Goal: Task Accomplishment & Management: Use online tool/utility

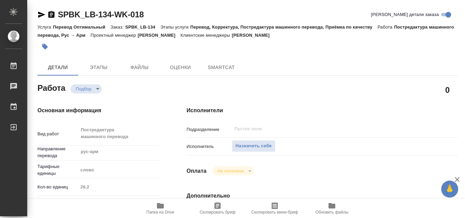
type textarea "x"
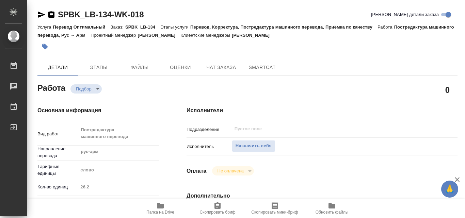
type textarea "x"
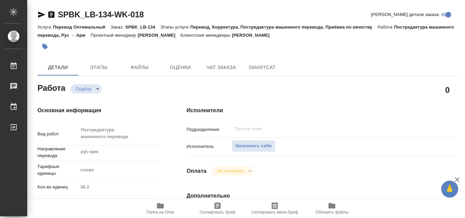
type textarea "x"
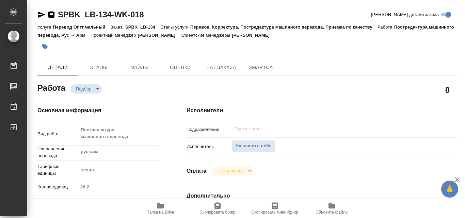
type textarea "x"
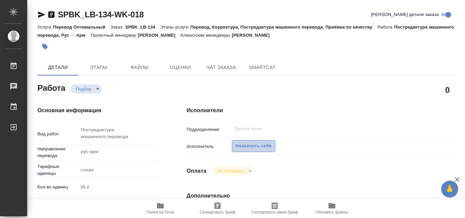
click at [245, 147] on span "Назначить себя" at bounding box center [254, 146] width 36 height 8
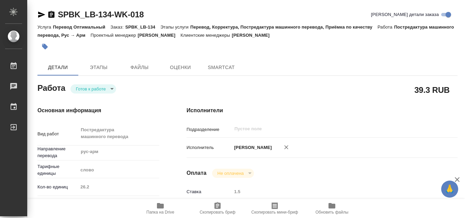
type textarea "x"
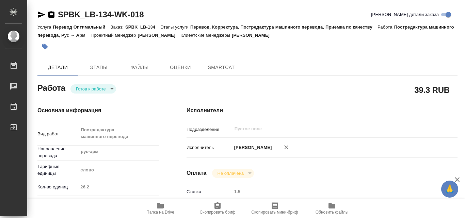
type textarea "x"
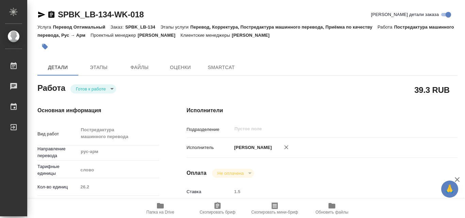
type textarea "x"
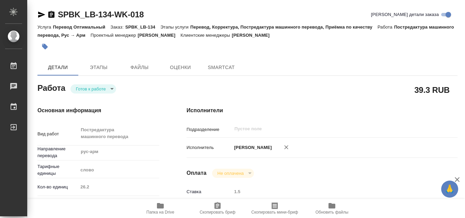
type textarea "x"
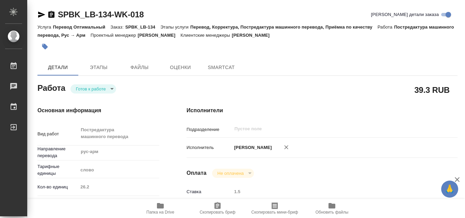
type textarea "x"
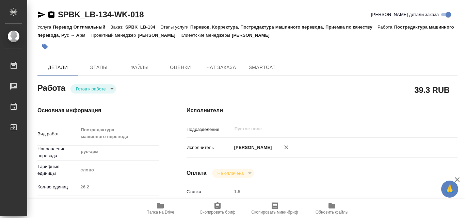
type textarea "x"
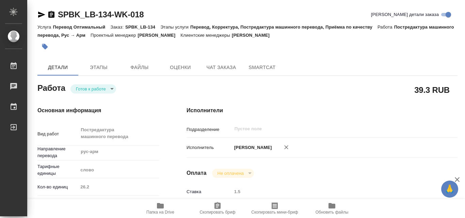
type textarea "x"
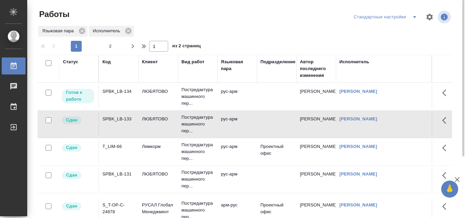
scroll to position [0, 800]
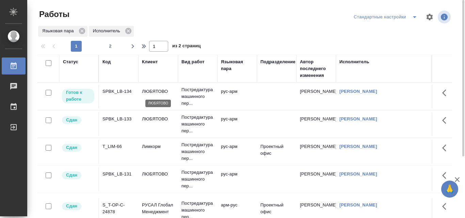
click at [147, 94] on p "ЛЮБЯТОВО" at bounding box center [158, 91] width 33 height 7
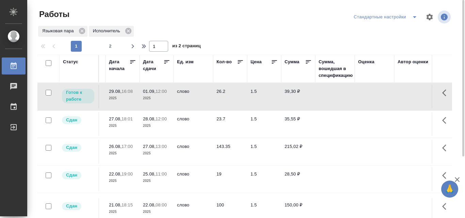
scroll to position [0, 327]
